Goal: Communication & Community: Answer question/provide support

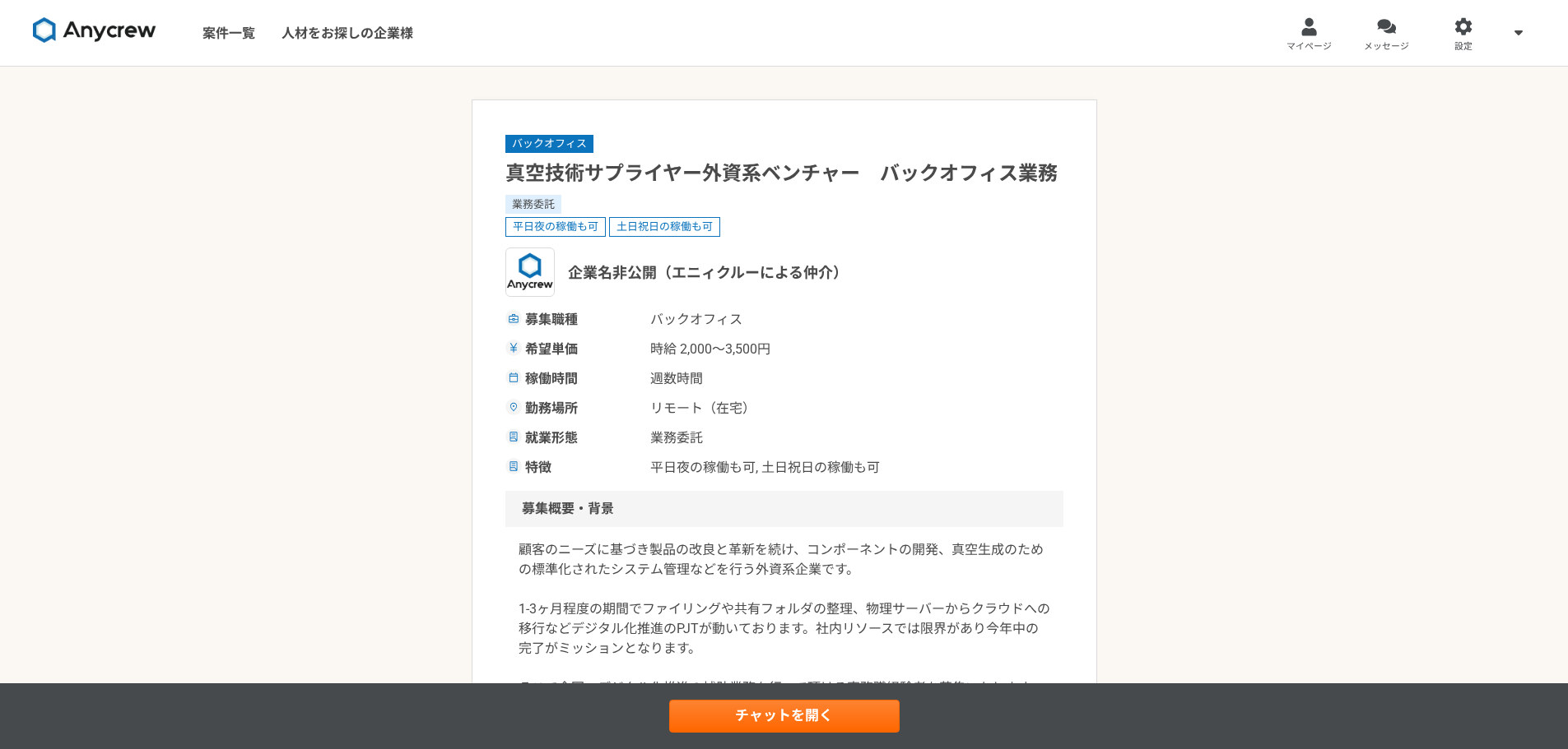
click at [79, 32] on img at bounding box center [95, 30] width 123 height 26
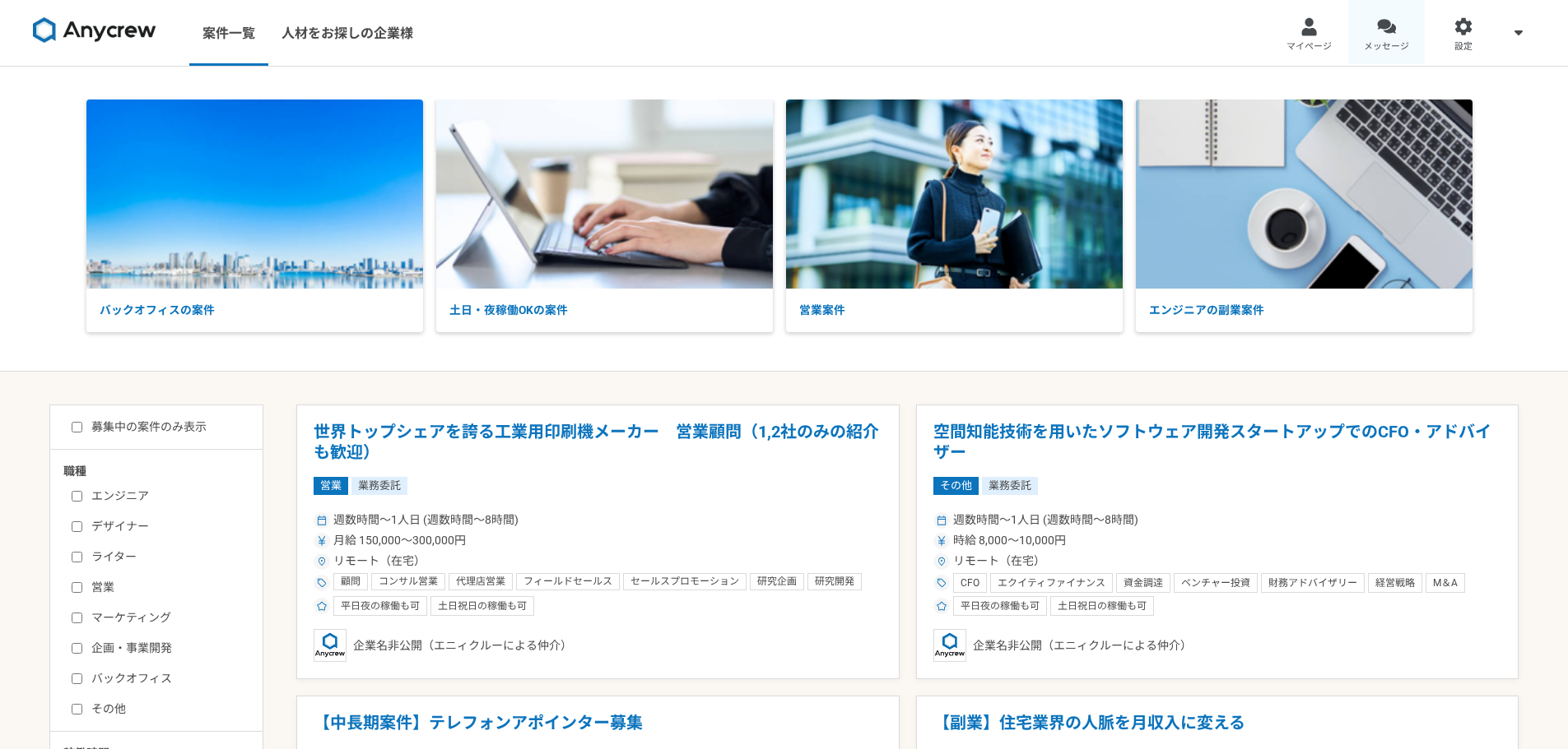
click at [1391, 43] on span "メッセージ" at bounding box center [1386, 46] width 45 height 13
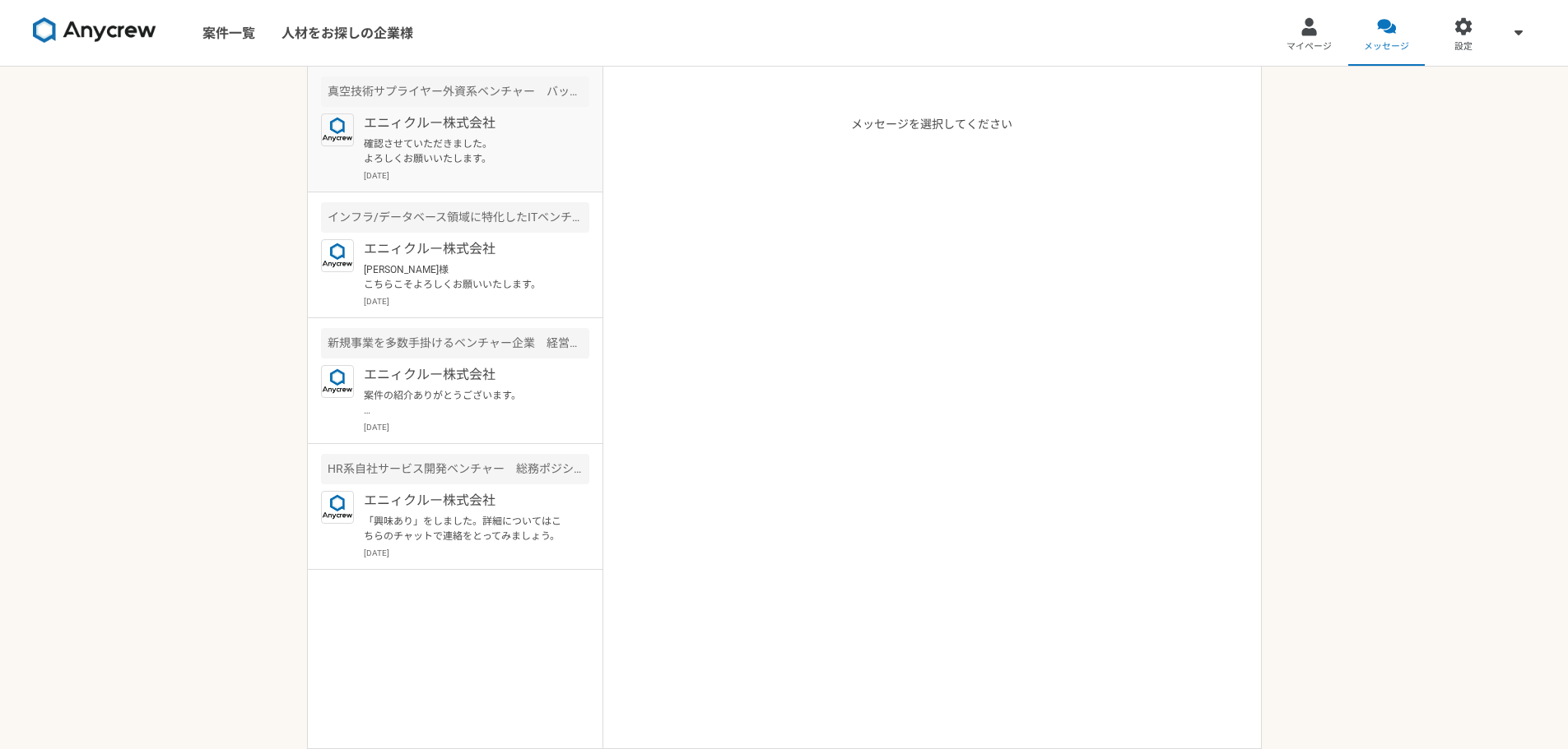
click at [415, 158] on p "確認させていただきました。 よろしくお願いいたします。" at bounding box center [465, 152] width 203 height 29
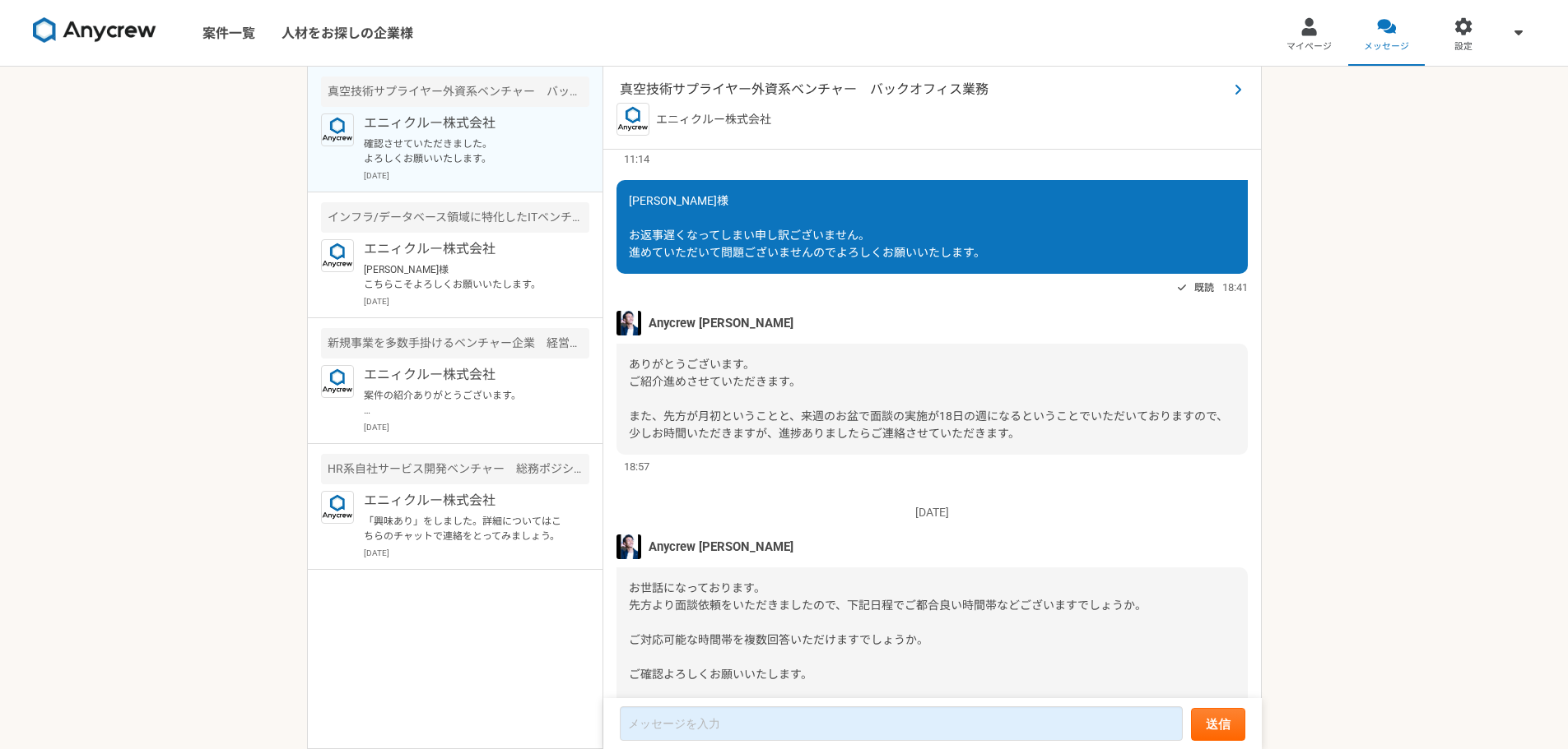
scroll to position [754, 0]
click at [860, 82] on span "真空技術サプライヤー外資系ベンチャー　バックオフィス業務" at bounding box center [924, 89] width 608 height 20
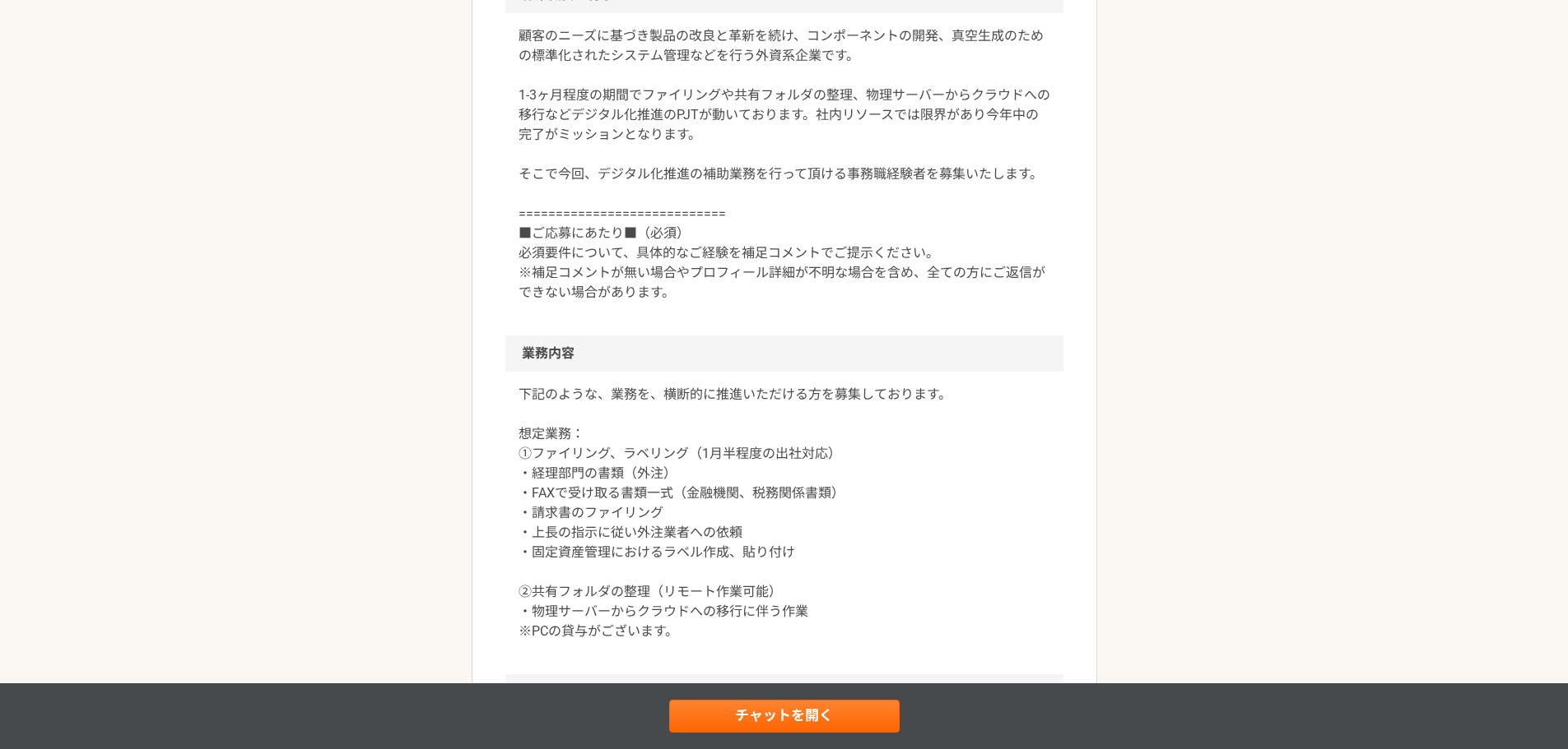
scroll to position [513, 0]
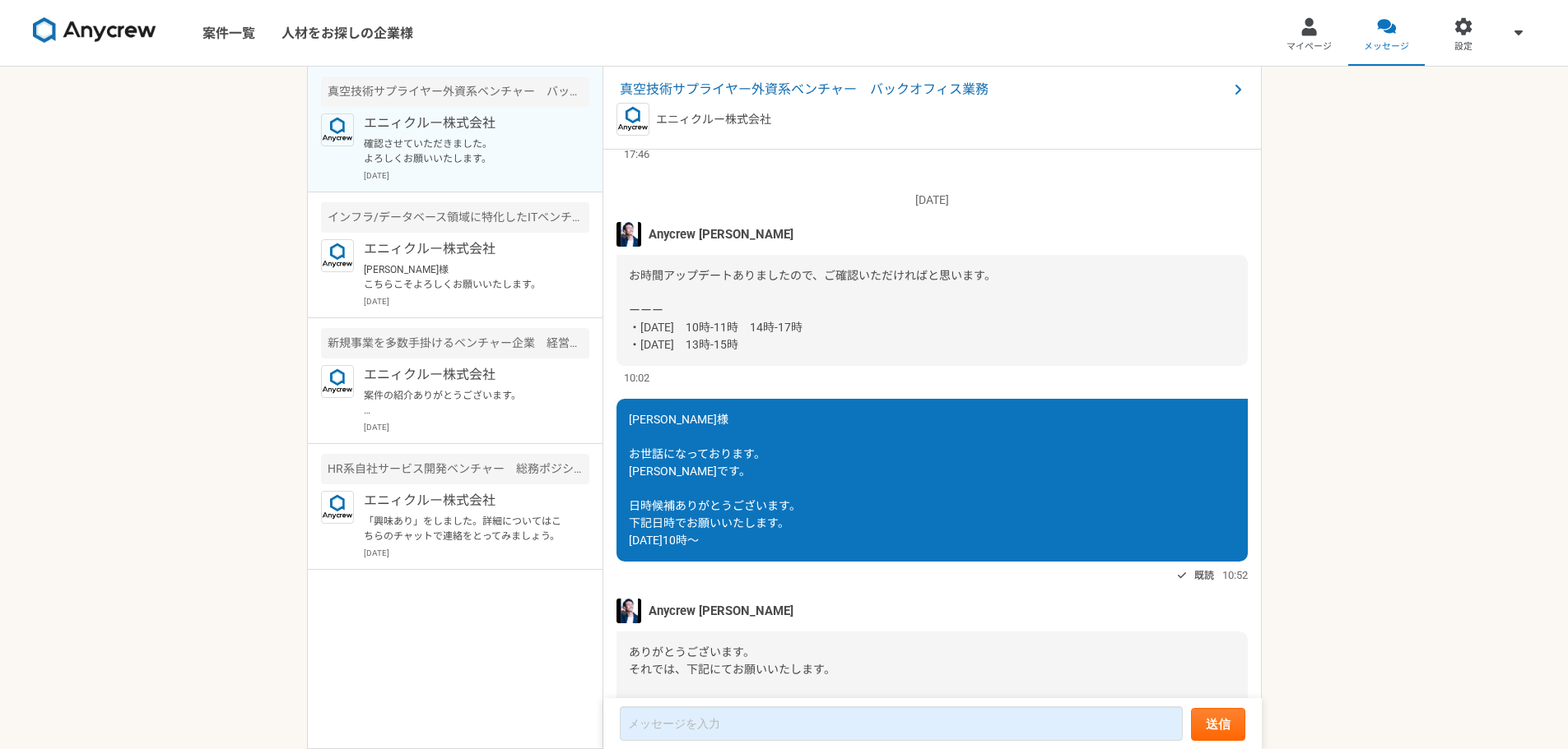
scroll to position [2138, 0]
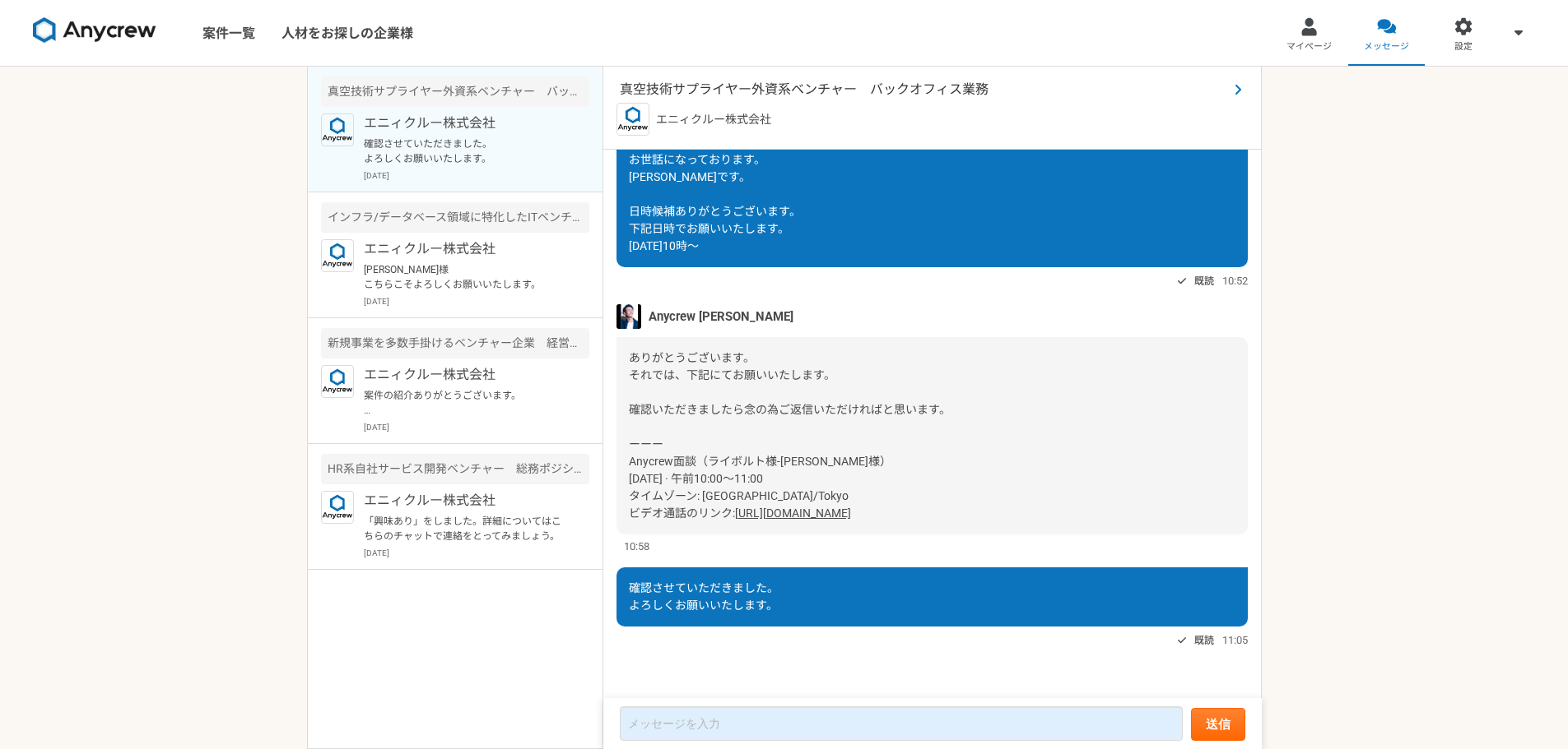
click at [1228, 97] on span at bounding box center [1238, 89] width 20 height 20
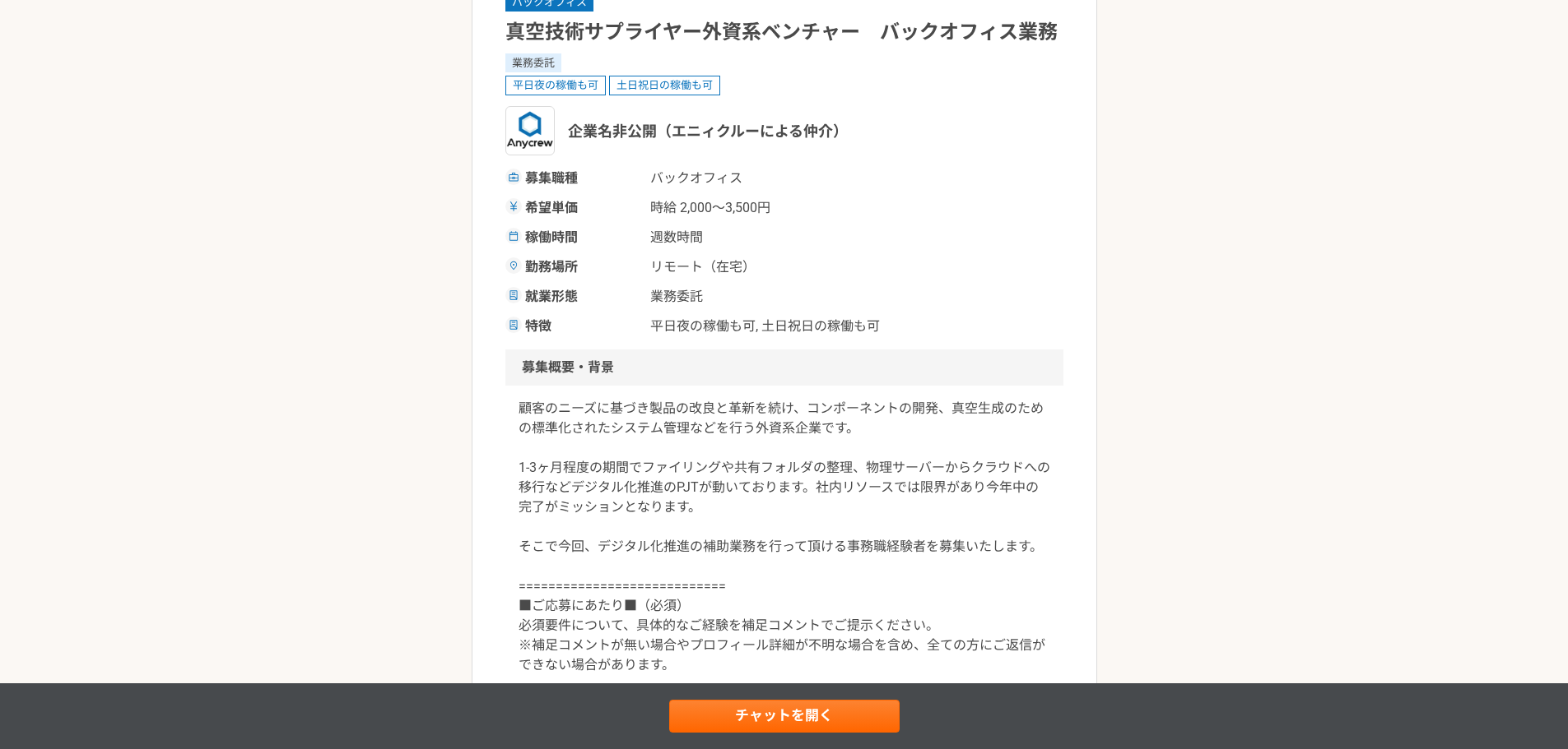
scroll to position [143, 0]
